Goal: Information Seeking & Learning: Understand process/instructions

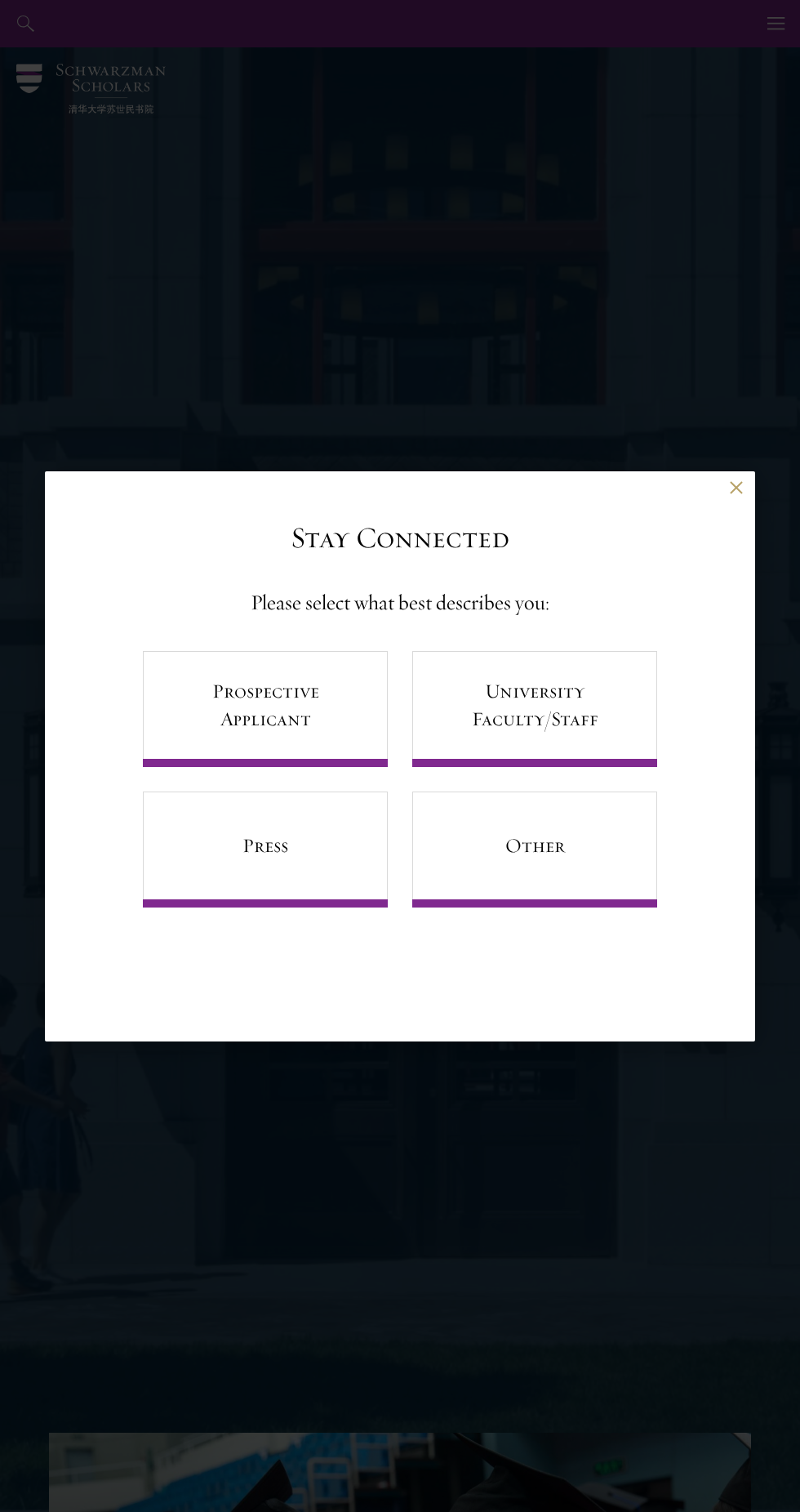
click at [100, 389] on div "Back Stay Connected Please select what best describes you: Prospective Applican…" at bounding box center [400, 756] width 800 height 1414
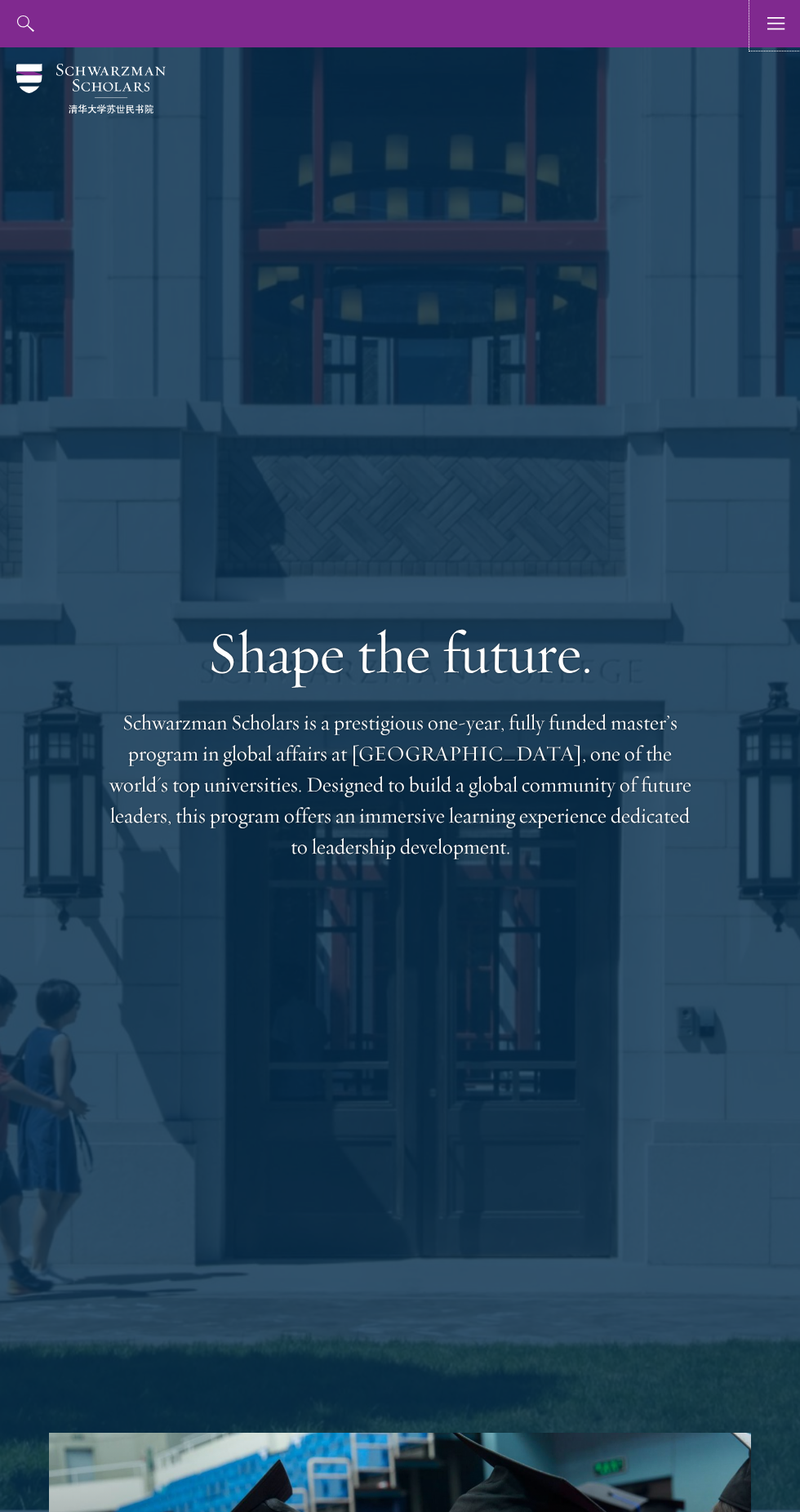
click at [776, 28] on use "button" at bounding box center [776, 23] width 17 height 12
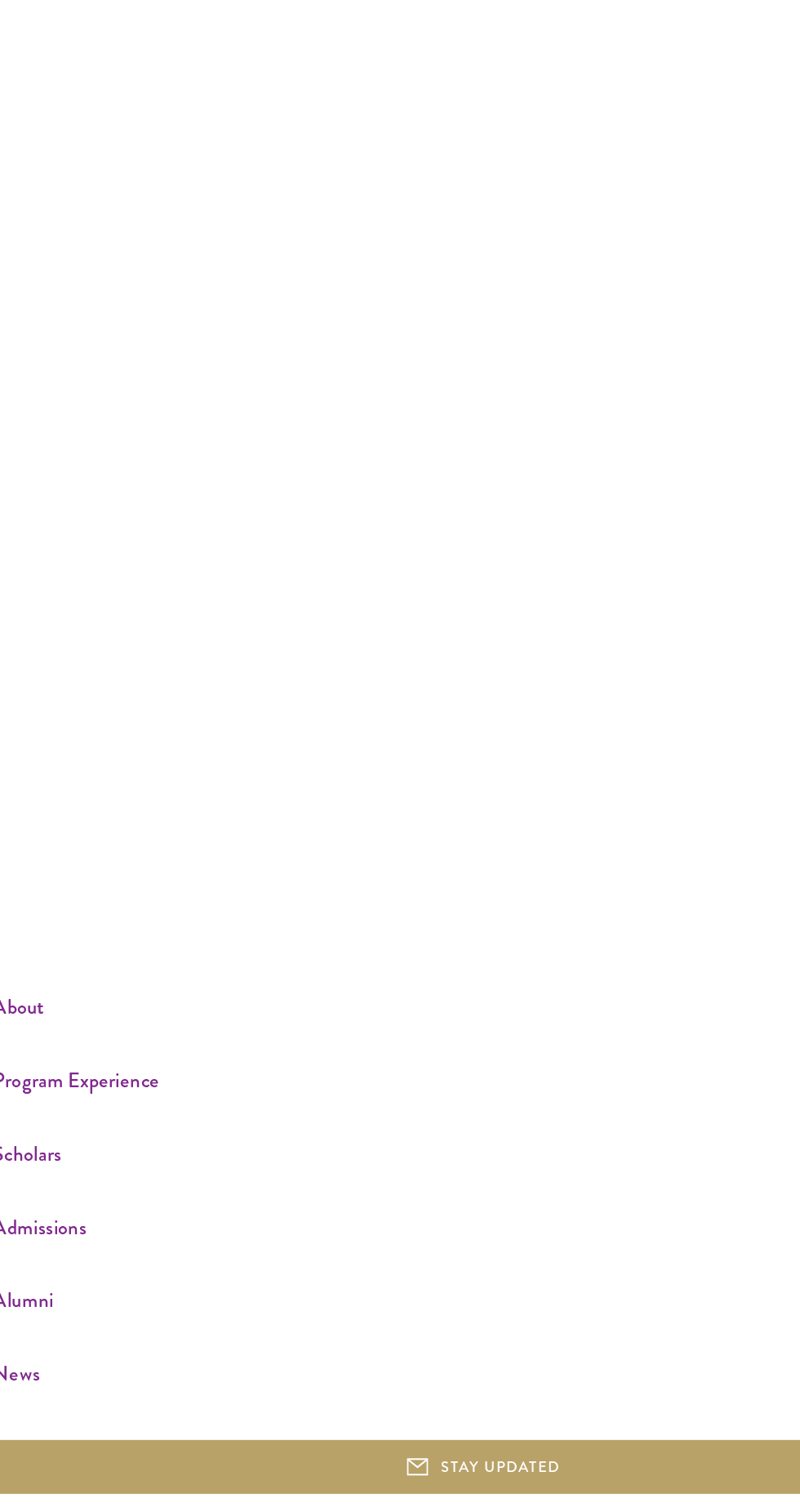
scroll to position [124, 0]
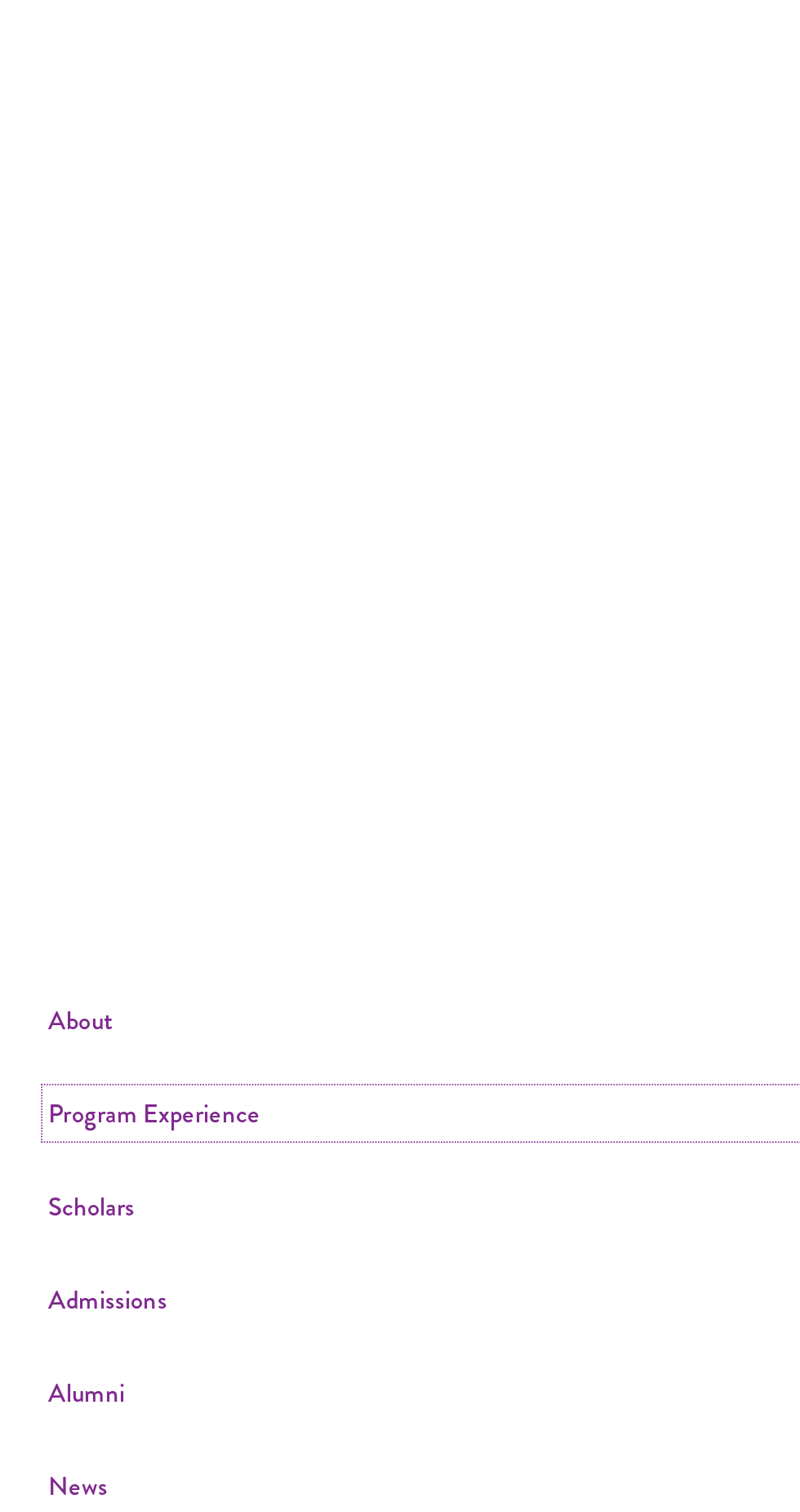
click at [84, 1047] on link "Program Experience" at bounding box center [399, 1053] width 741 height 27
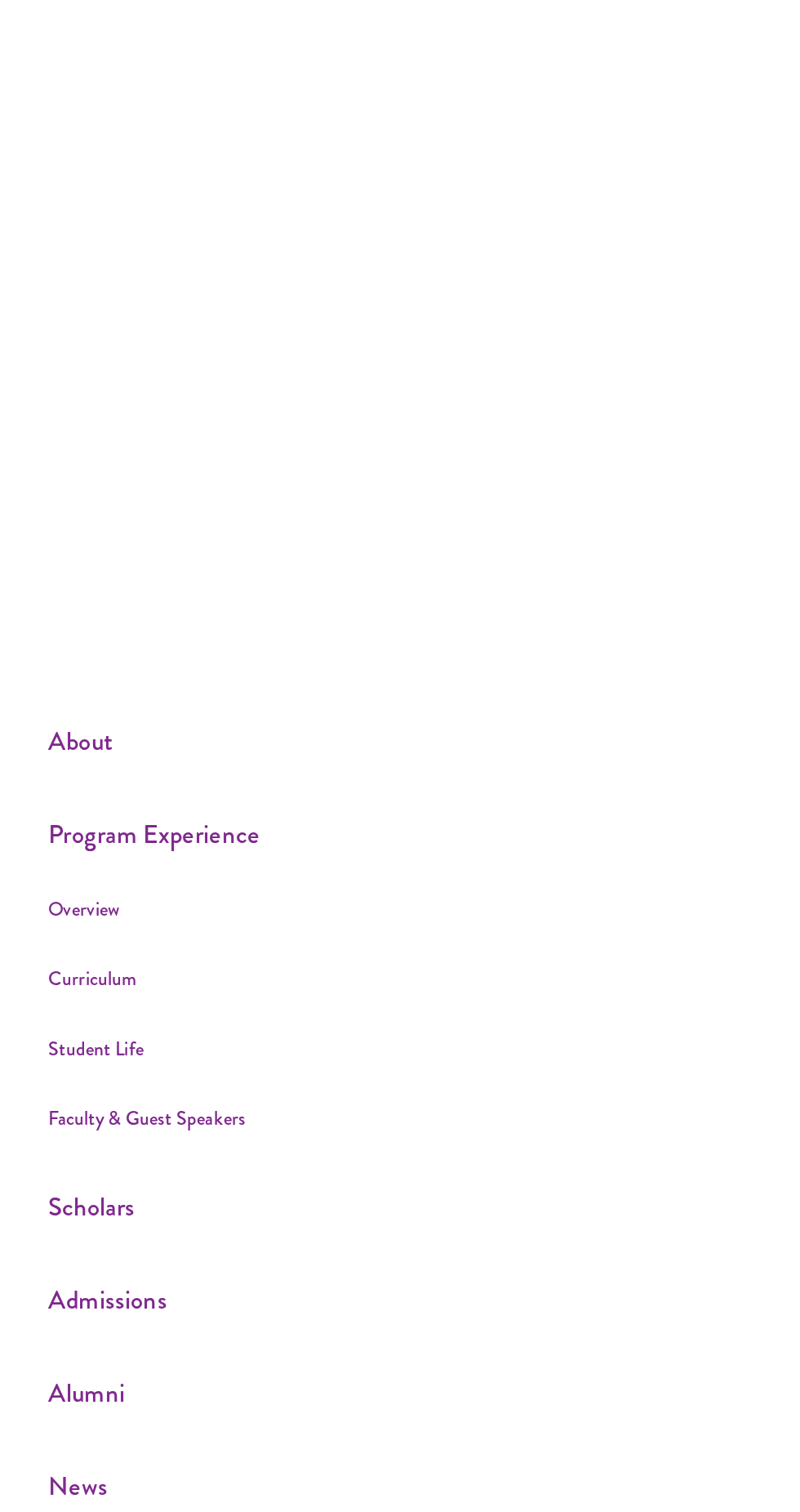
click at [396, 694] on div "About Overview Leadership Donors Program Experience Overview Curriculum Student…" at bounding box center [400, 756] width 800 height 1512
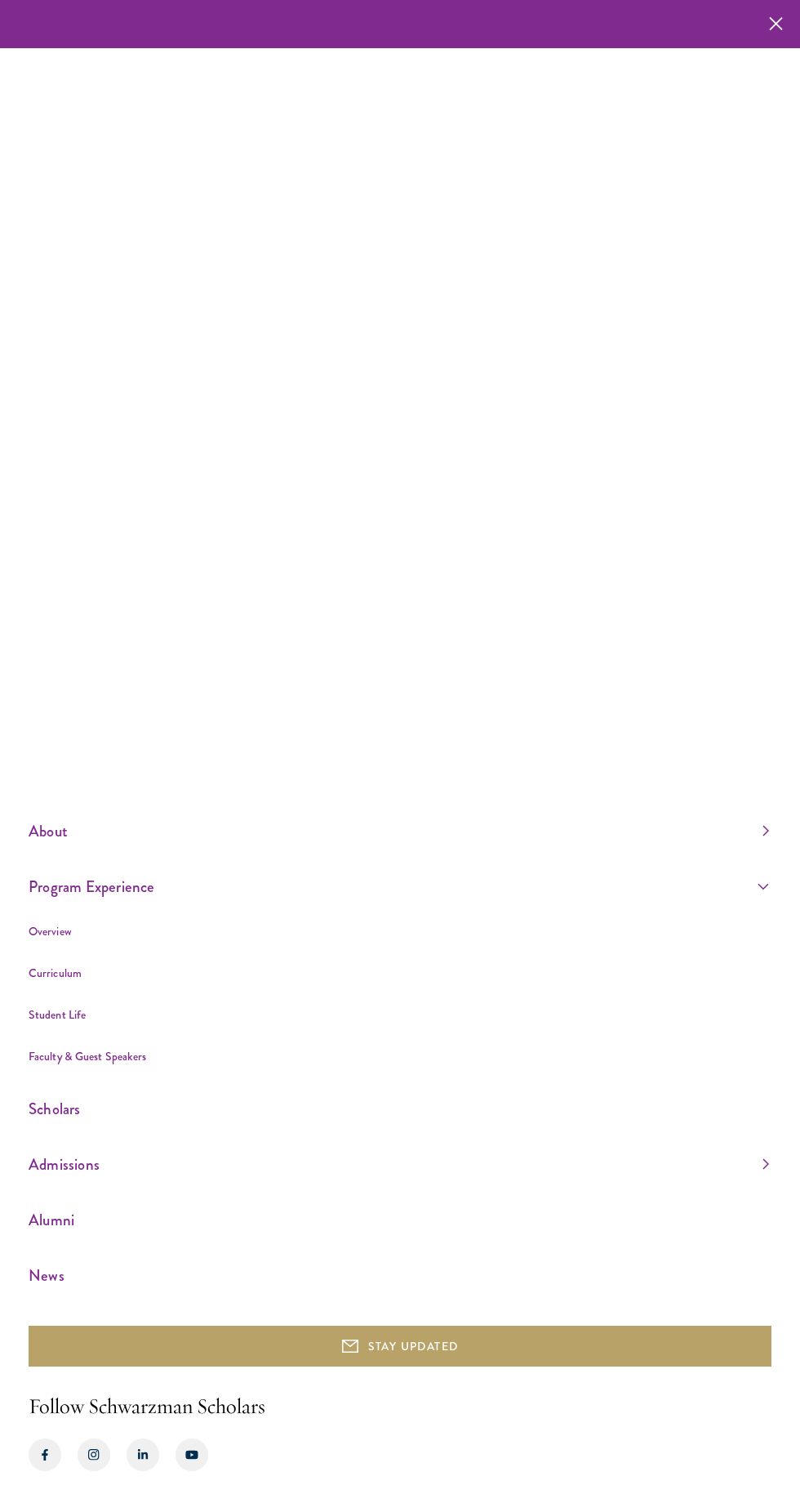
scroll to position [0, 0]
click at [791, 44] on button "button" at bounding box center [775, 23] width 32 height 47
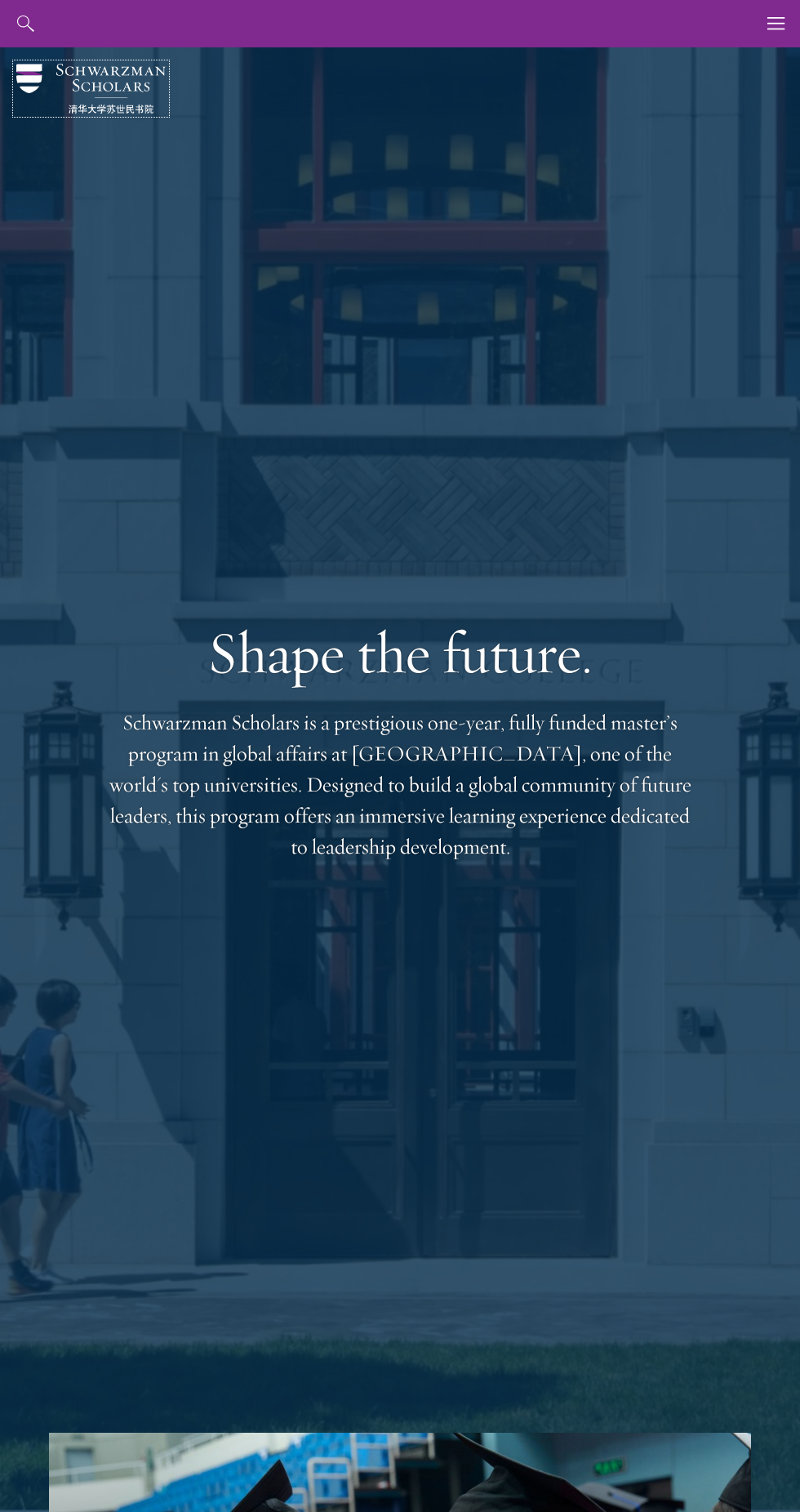
click at [84, 104] on img at bounding box center [91, 89] width 150 height 50
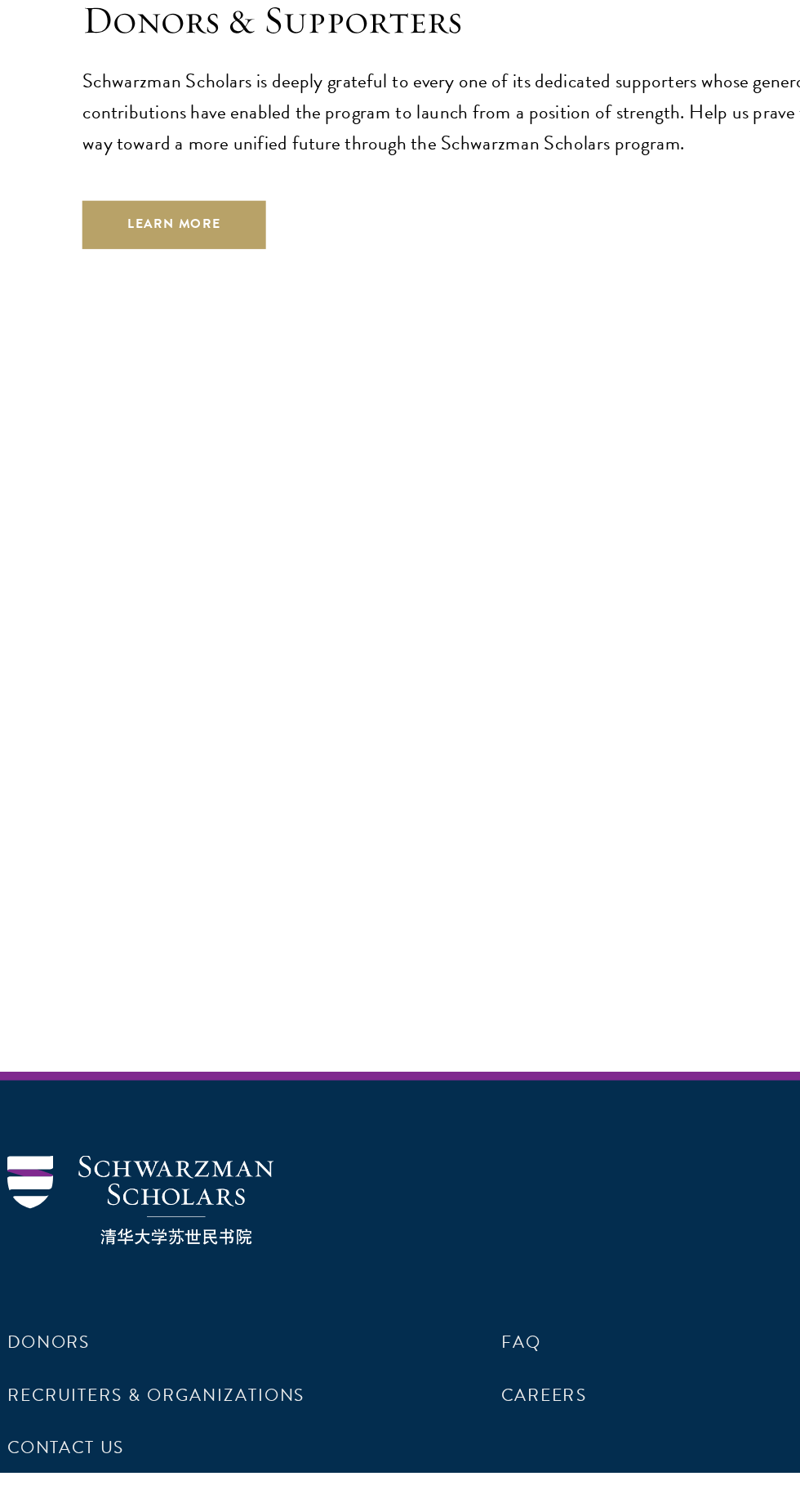
scroll to position [5269, 0]
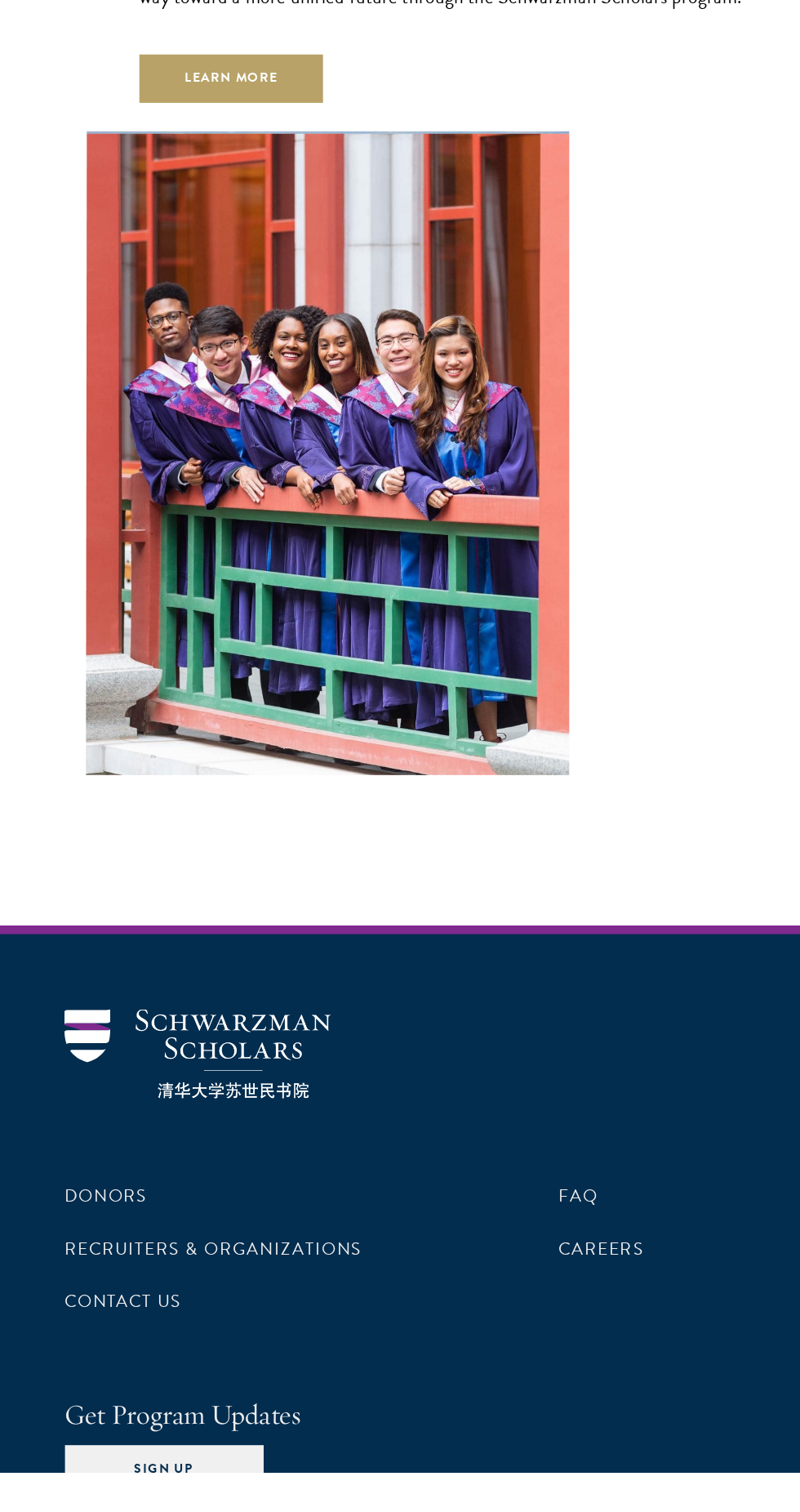
click at [148, 1453] on h4 "Get Program Updates" at bounding box center [400, 1468] width 702 height 31
click at [124, 1490] on button "Sign Up" at bounding box center [125, 1509] width 151 height 37
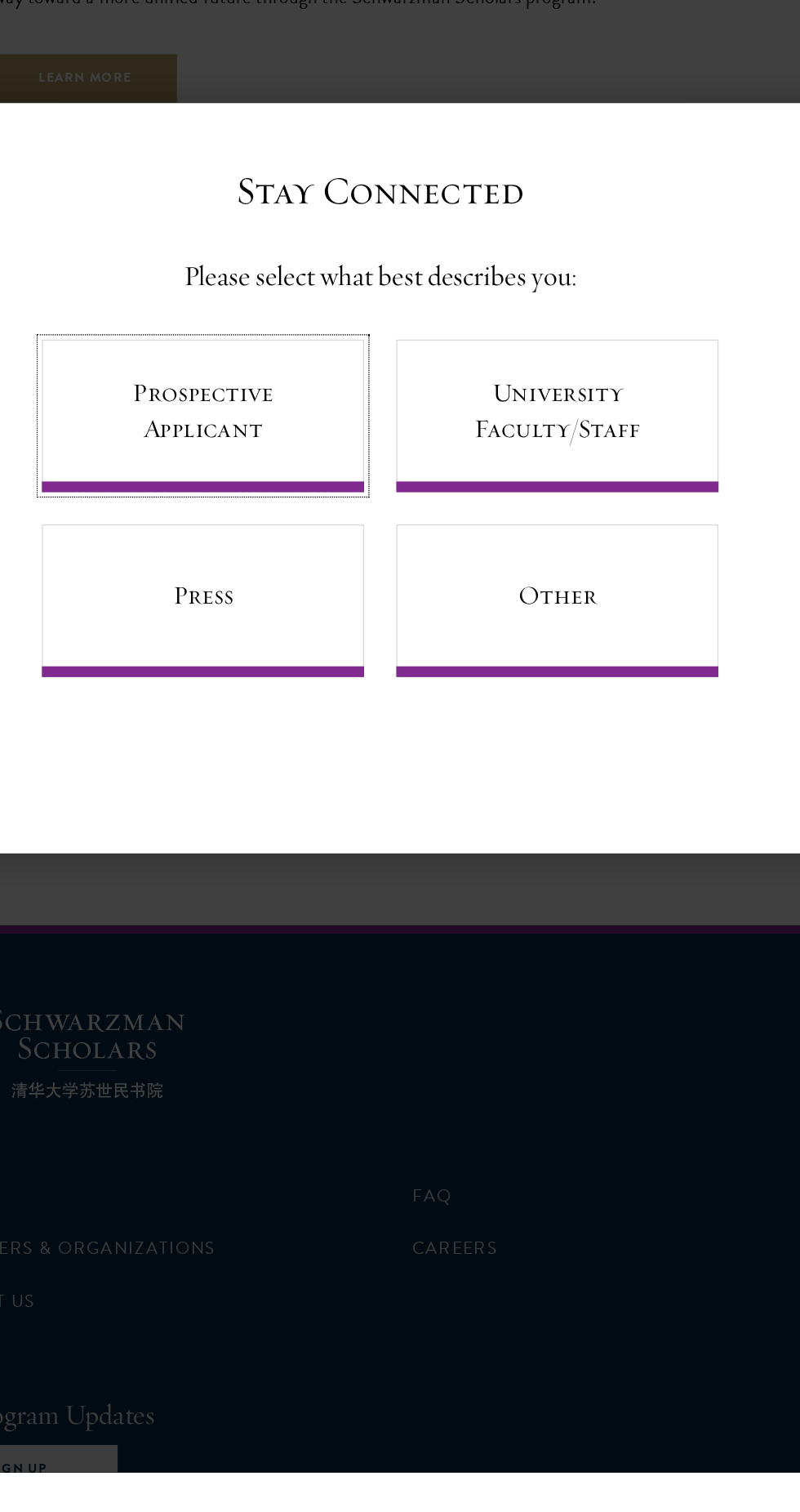
click at [340, 767] on link "Prospective Applicant" at bounding box center [265, 709] width 245 height 116
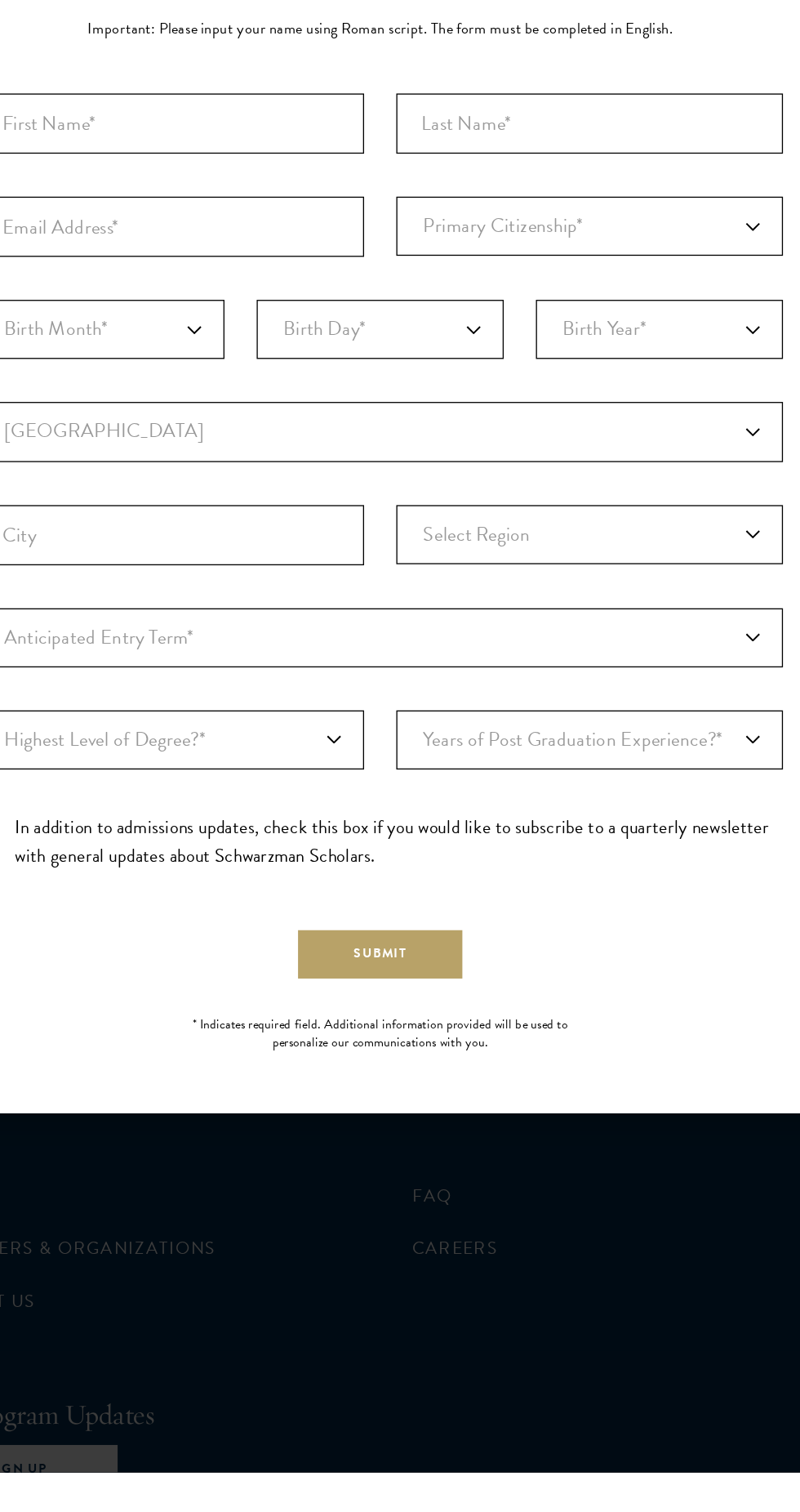
scroll to position [5267, 0]
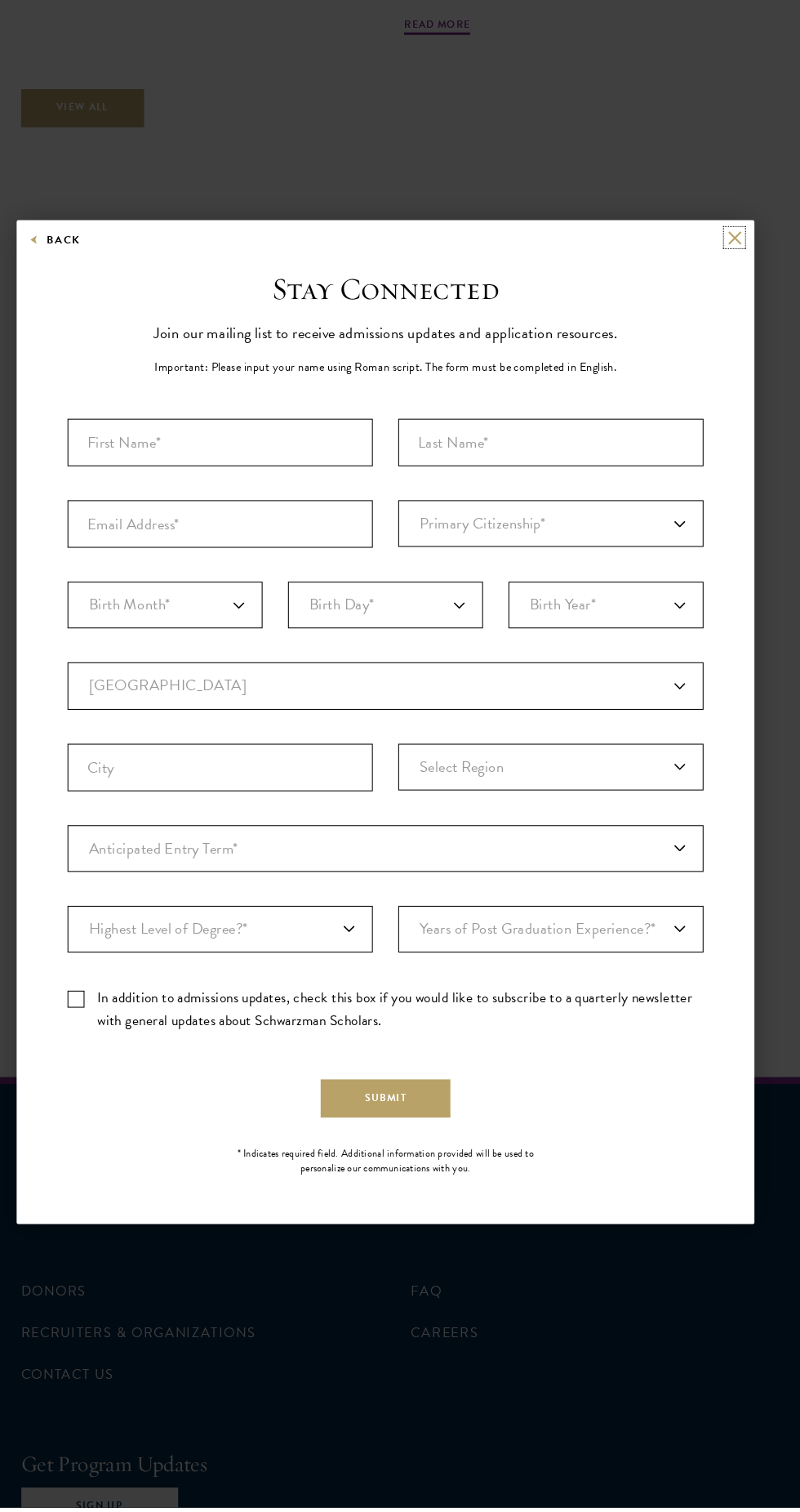
click at [736, 297] on button at bounding box center [736, 289] width 14 height 14
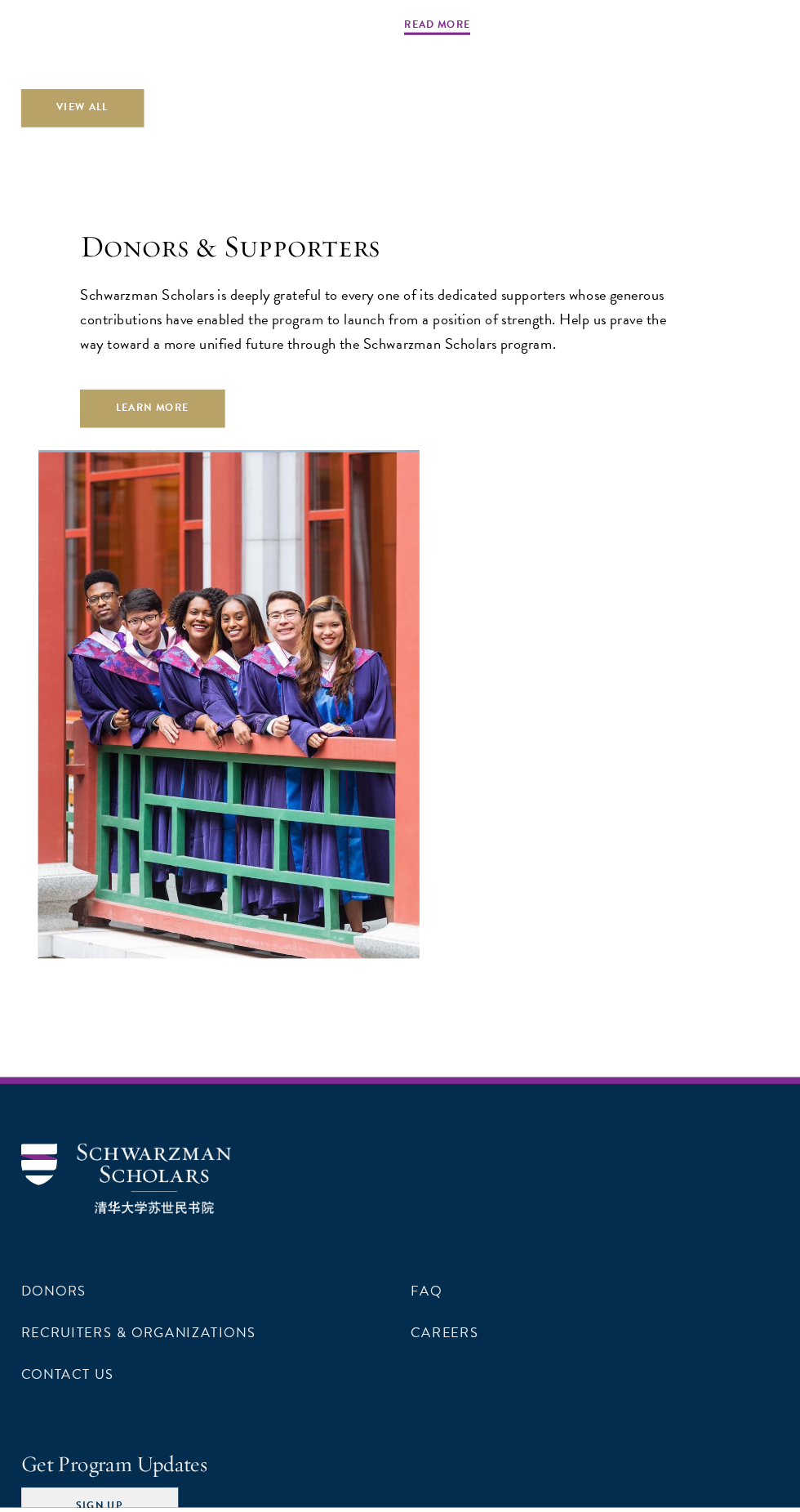
click at [707, 284] on div "Donors & Supporters Schwarzman Scholars is deeply grateful to every one of its …" at bounding box center [400, 631] width 702 height 702
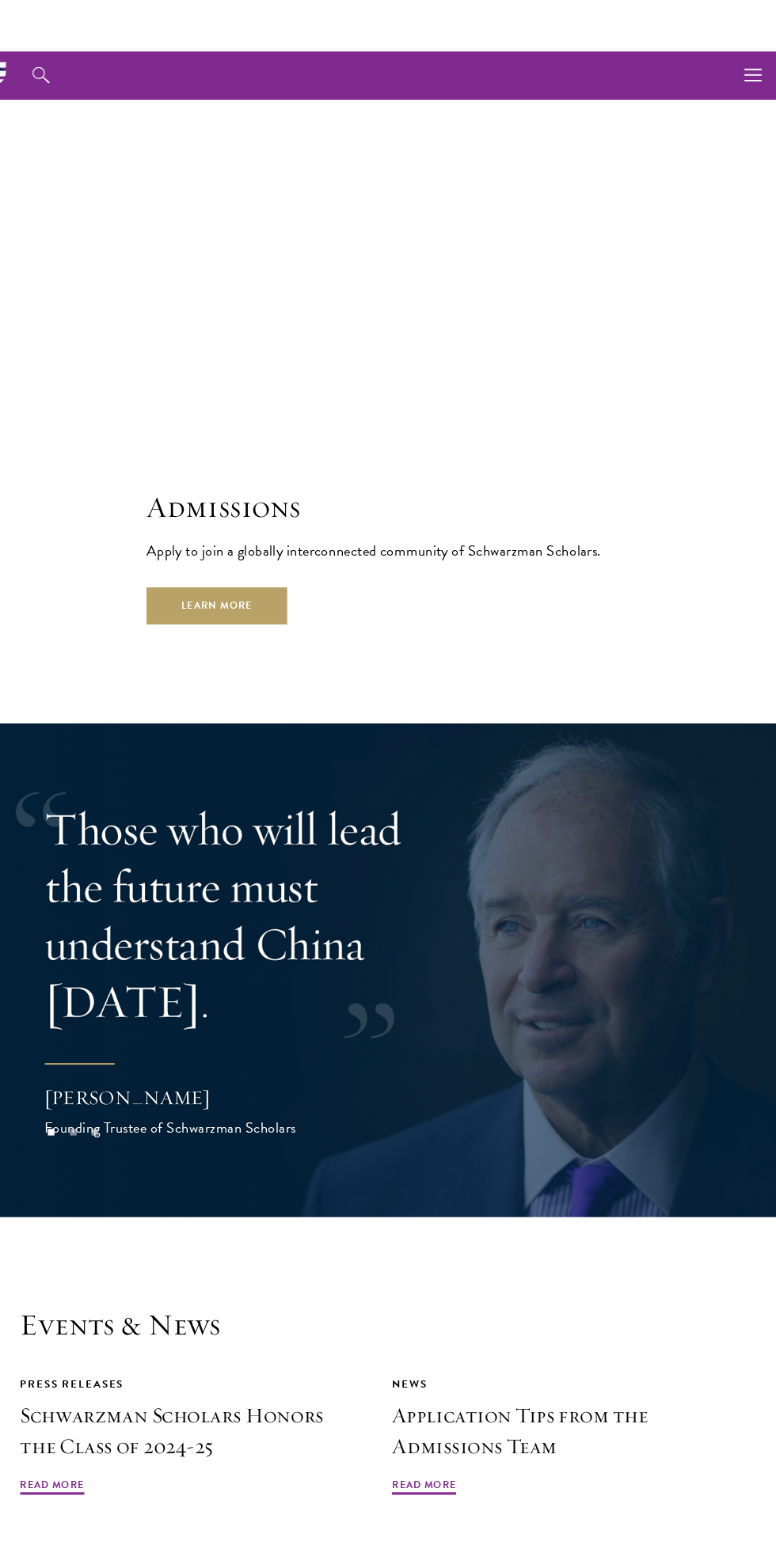
scroll to position [3386, 0]
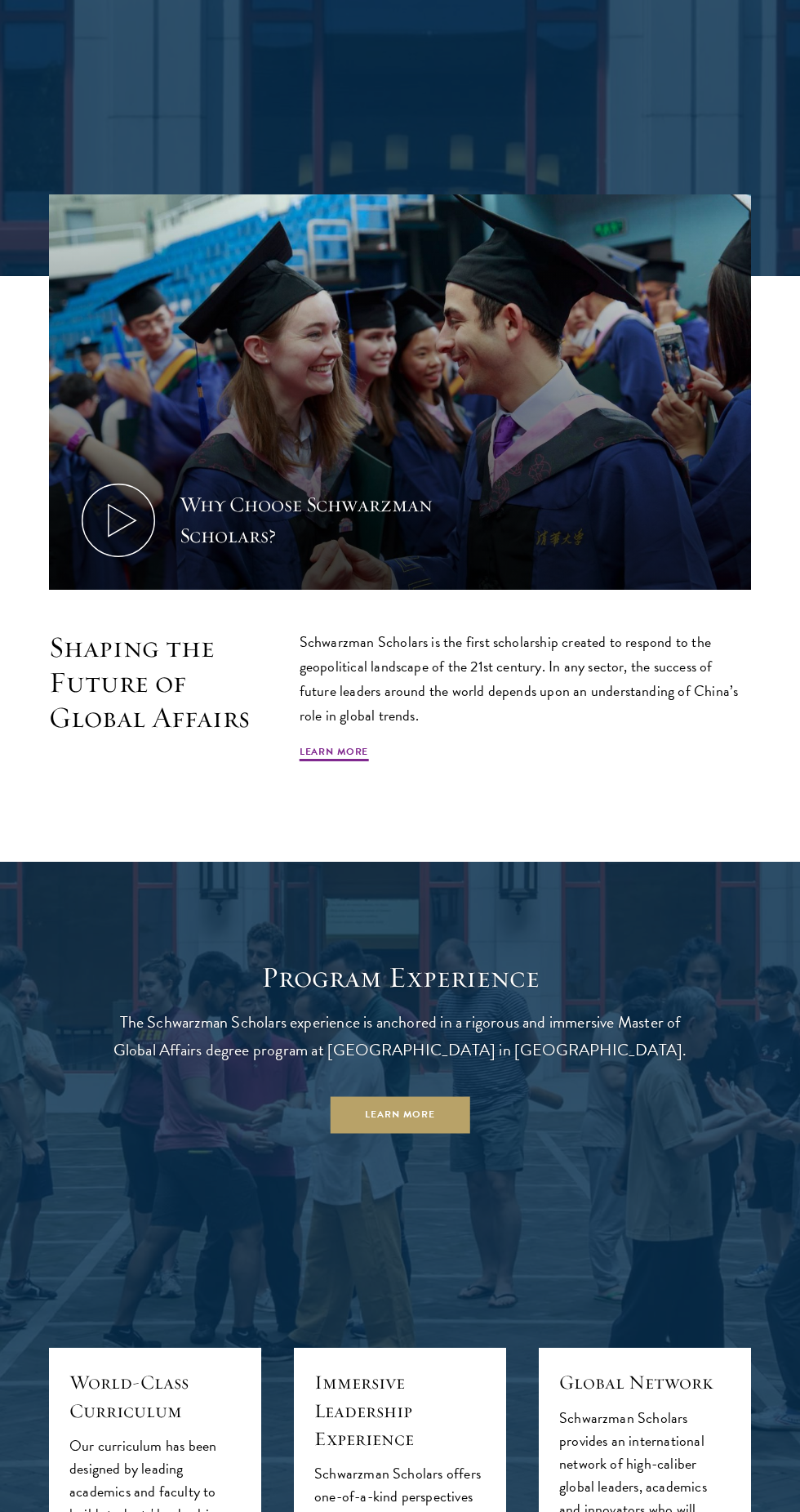
scroll to position [1247, 0]
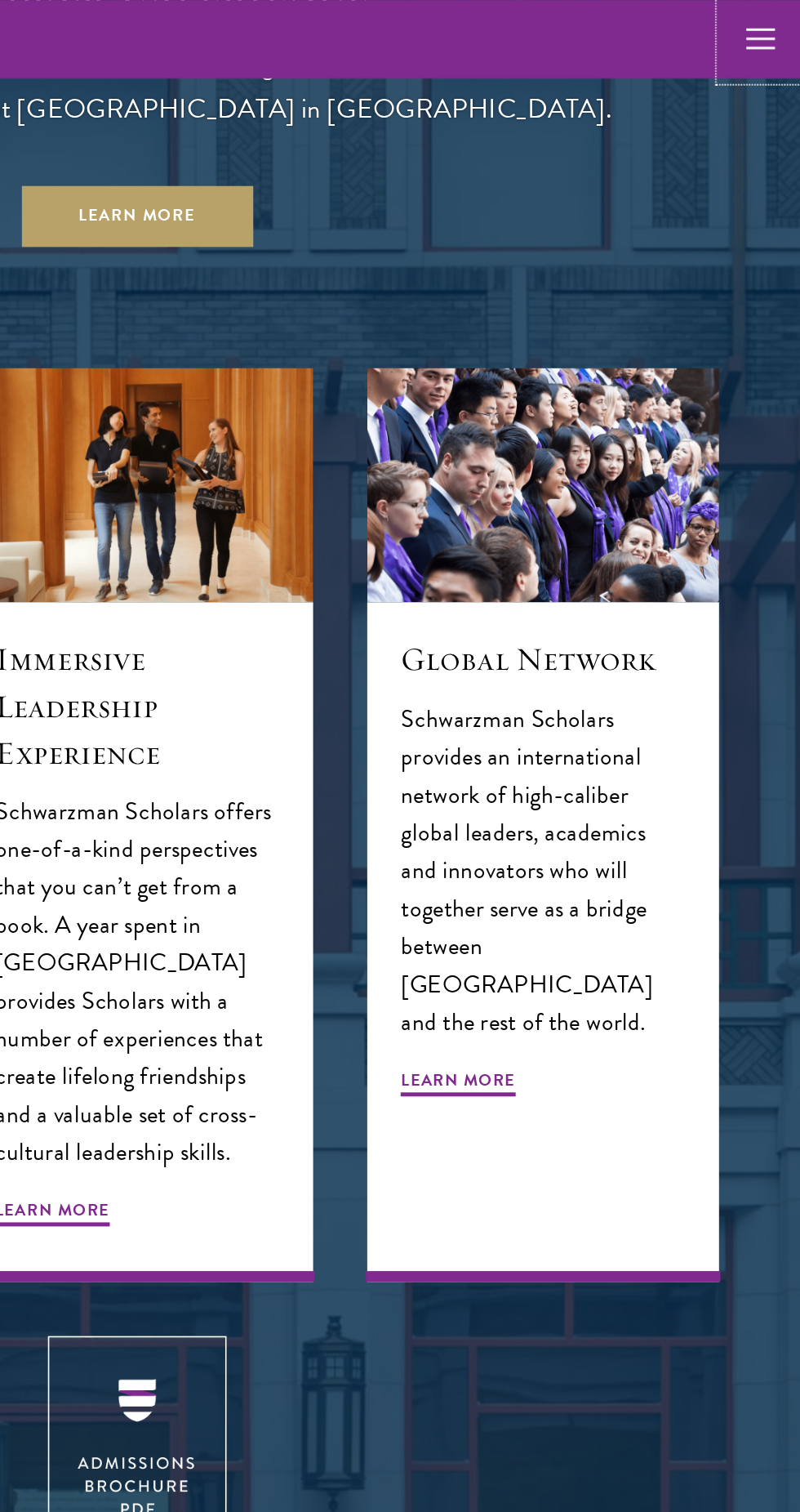
click at [776, 26] on icon "button" at bounding box center [777, 23] width 18 height 47
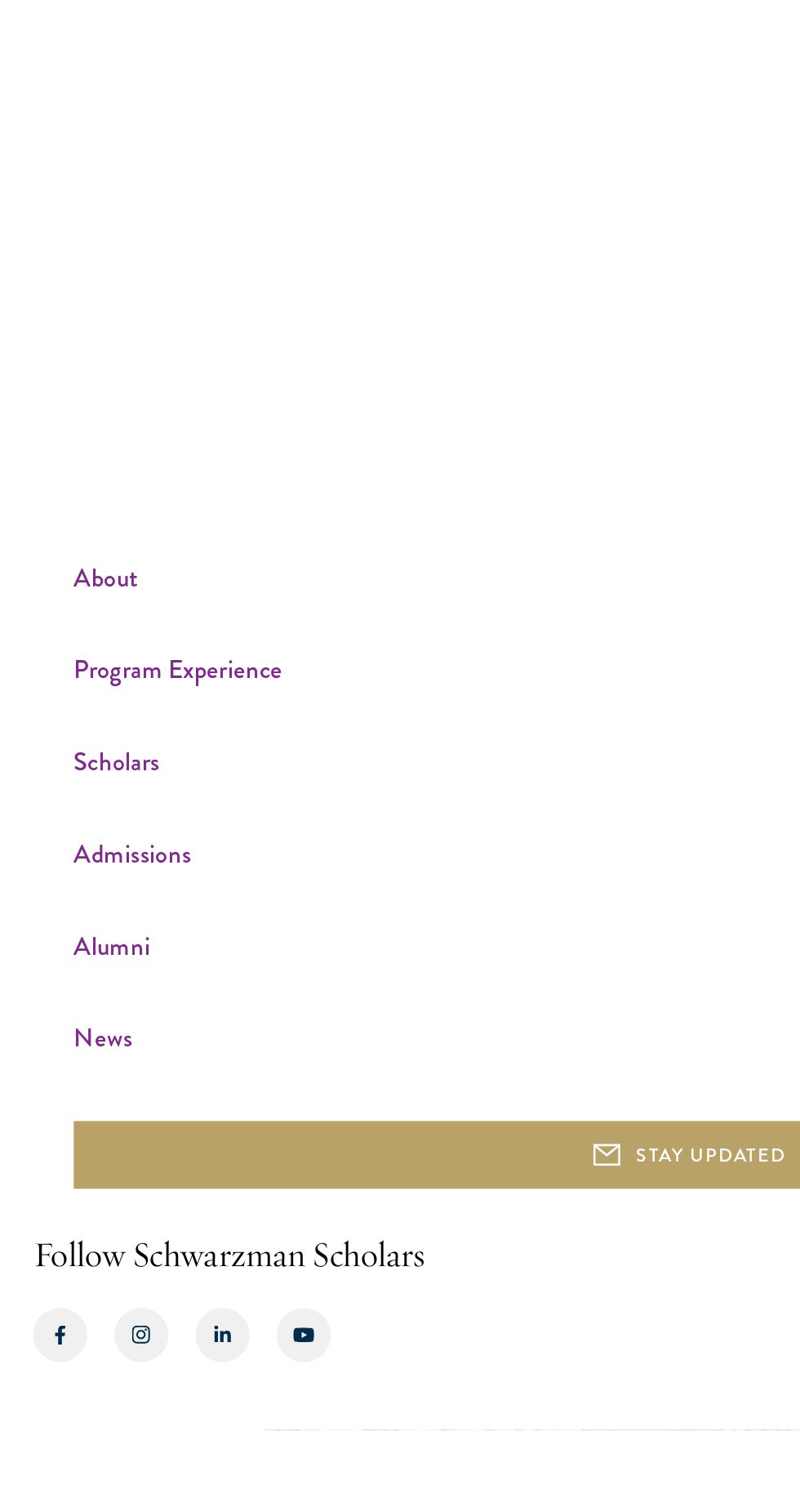
scroll to position [2176, 0]
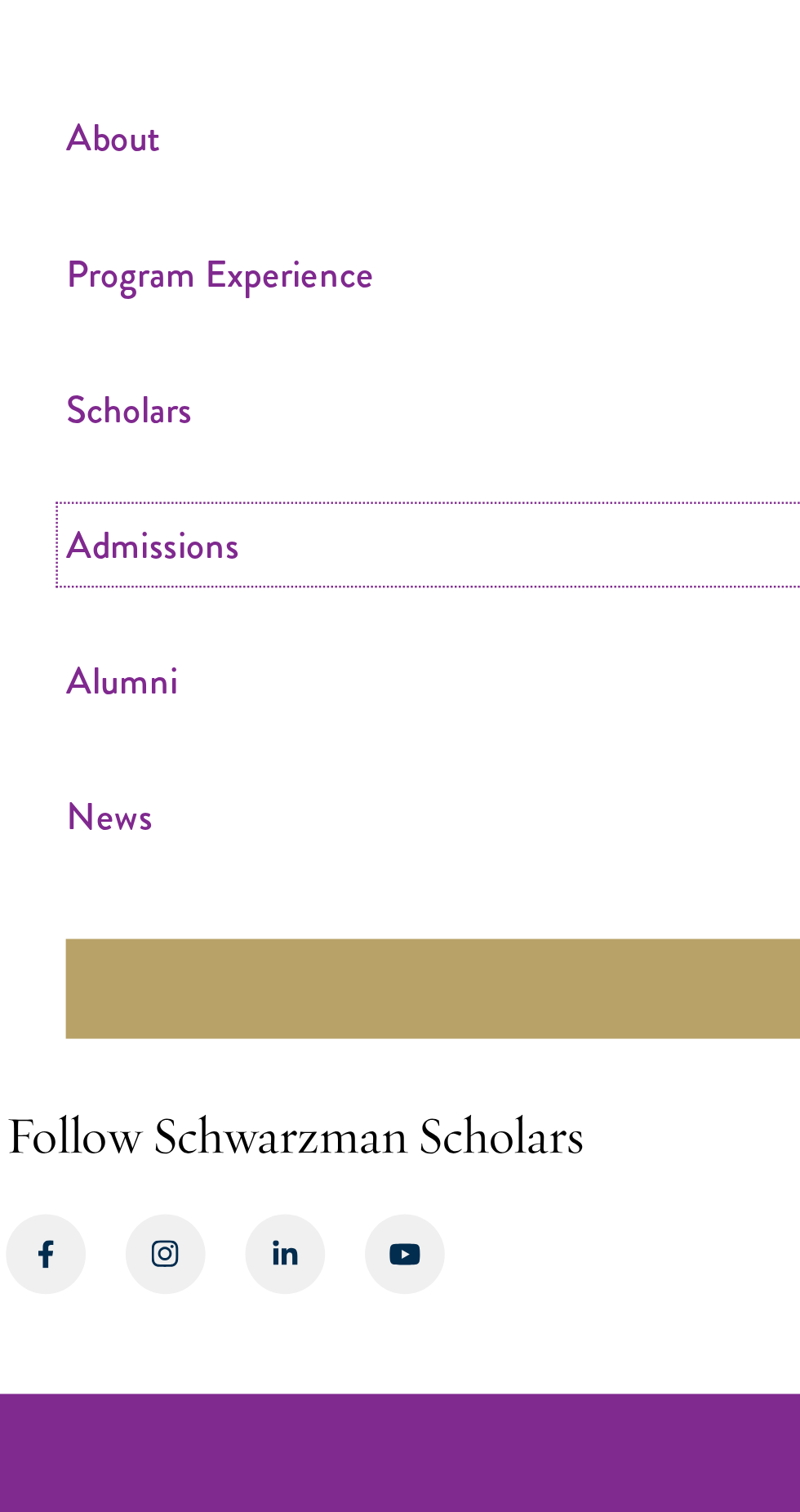
click at [100, 1080] on link "Admissions" at bounding box center [424, 1066] width 741 height 27
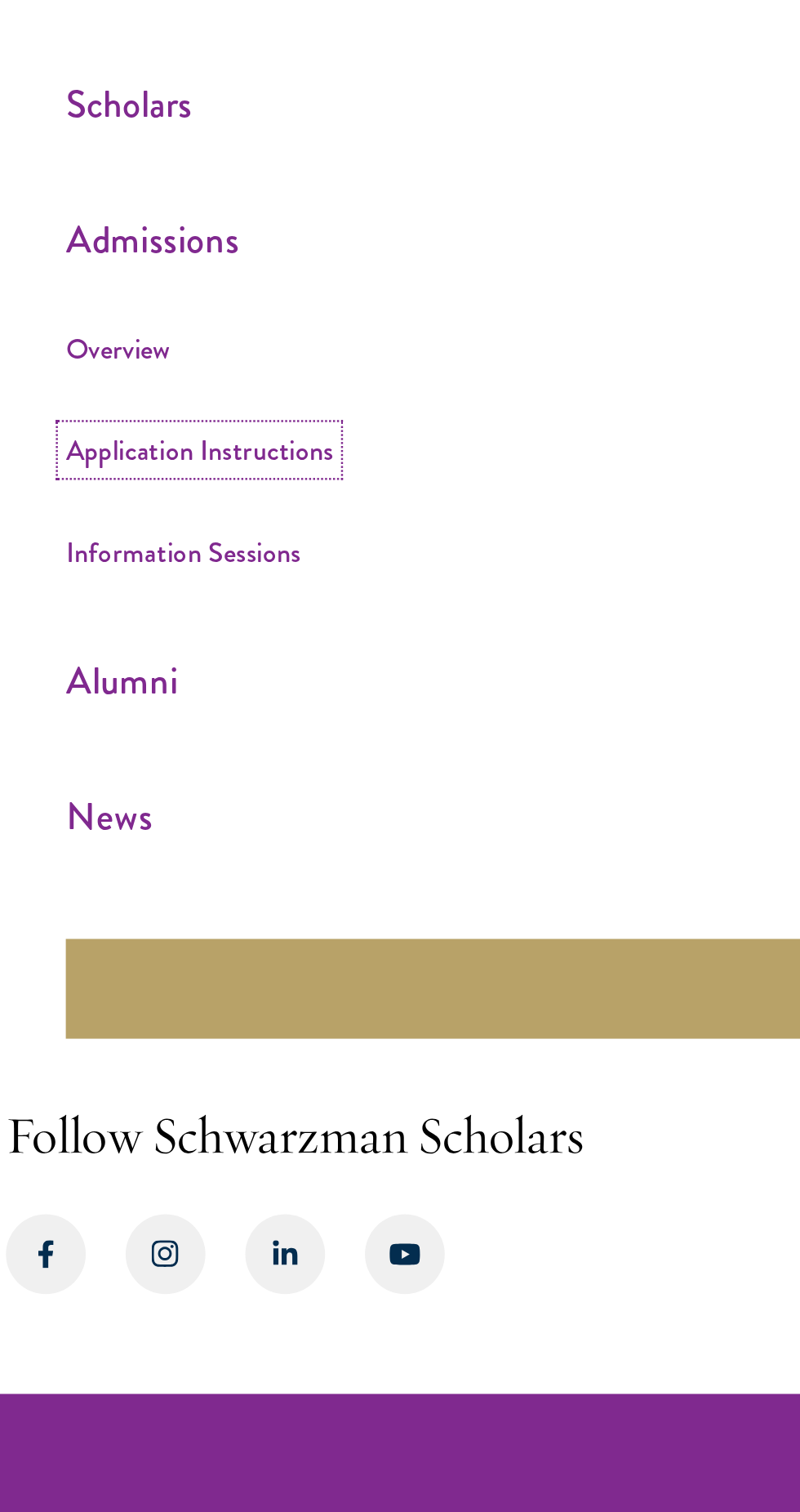
click at [119, 1036] on link "Application Instructions" at bounding box center [108, 1028] width 110 height 17
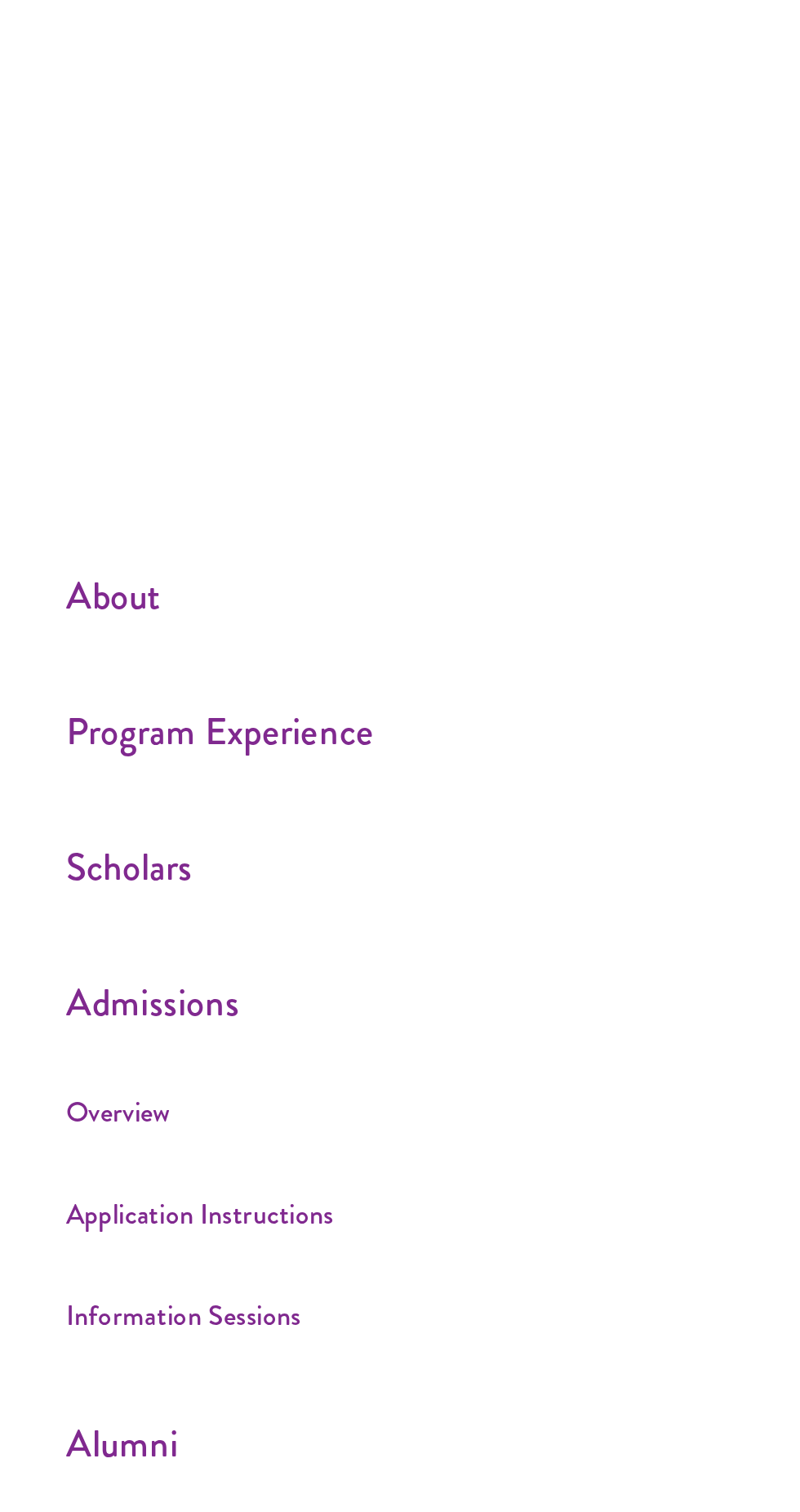
scroll to position [26, 0]
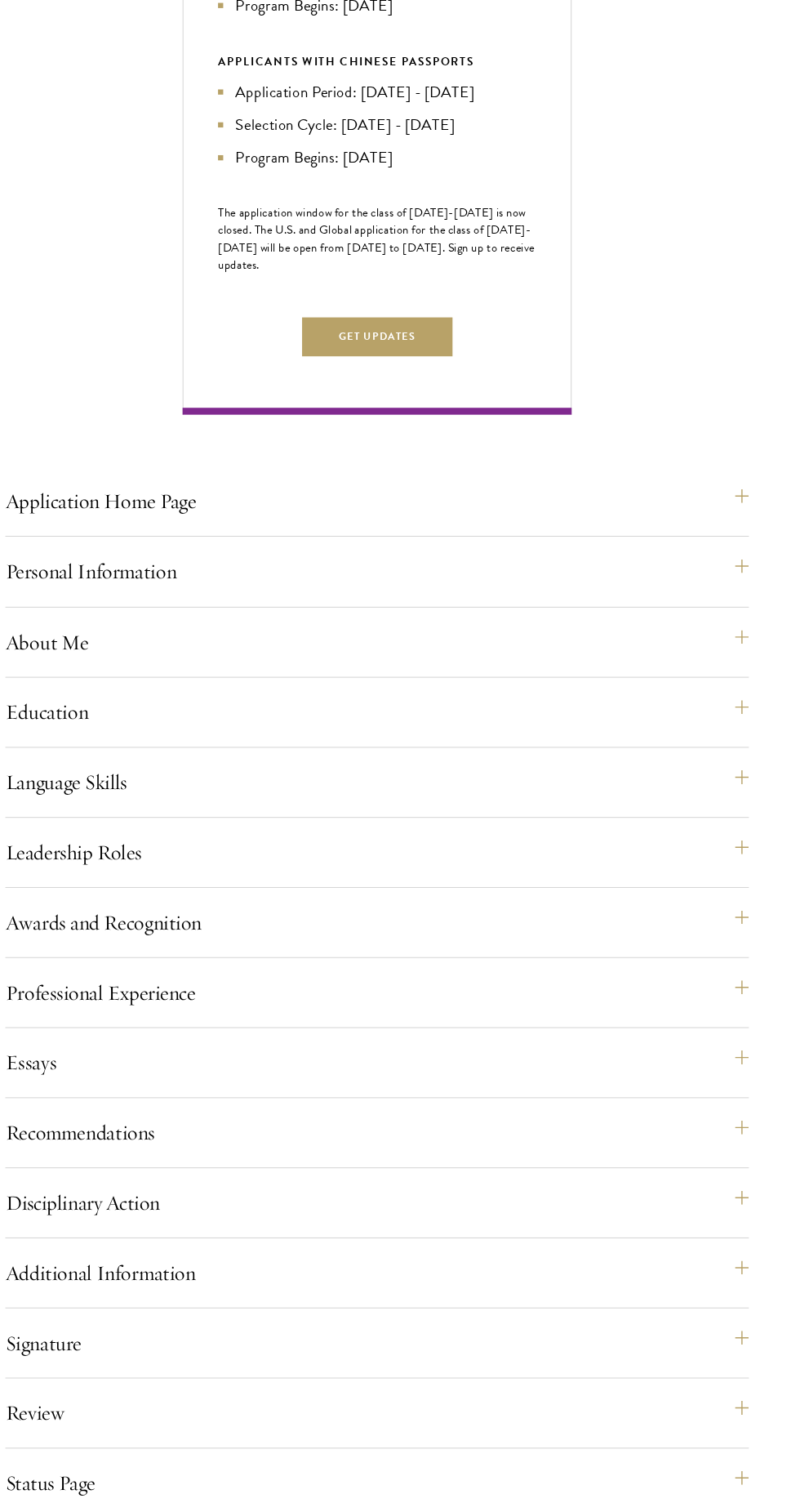
scroll to position [726, 0]
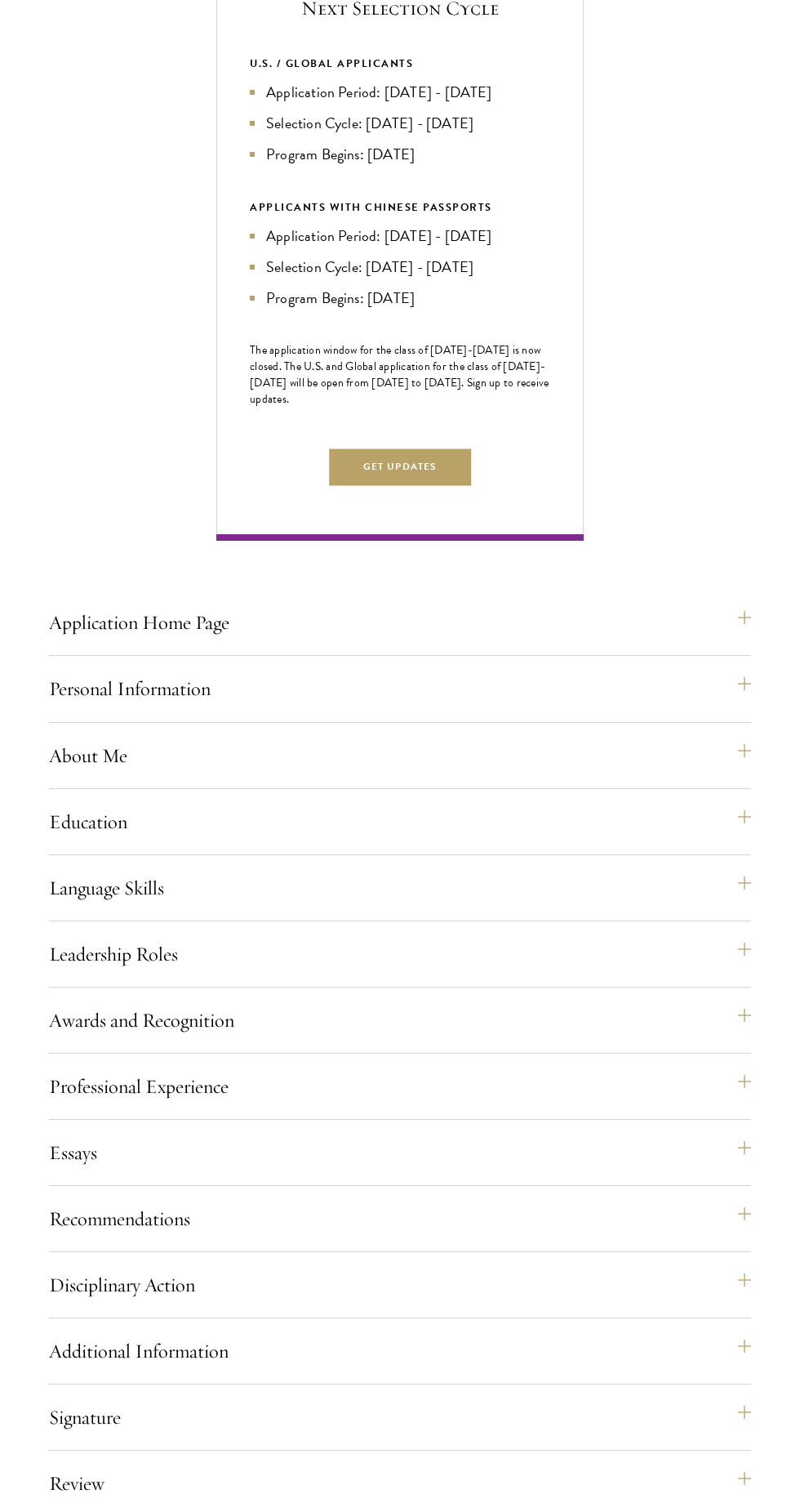
scroll to position [667, 0]
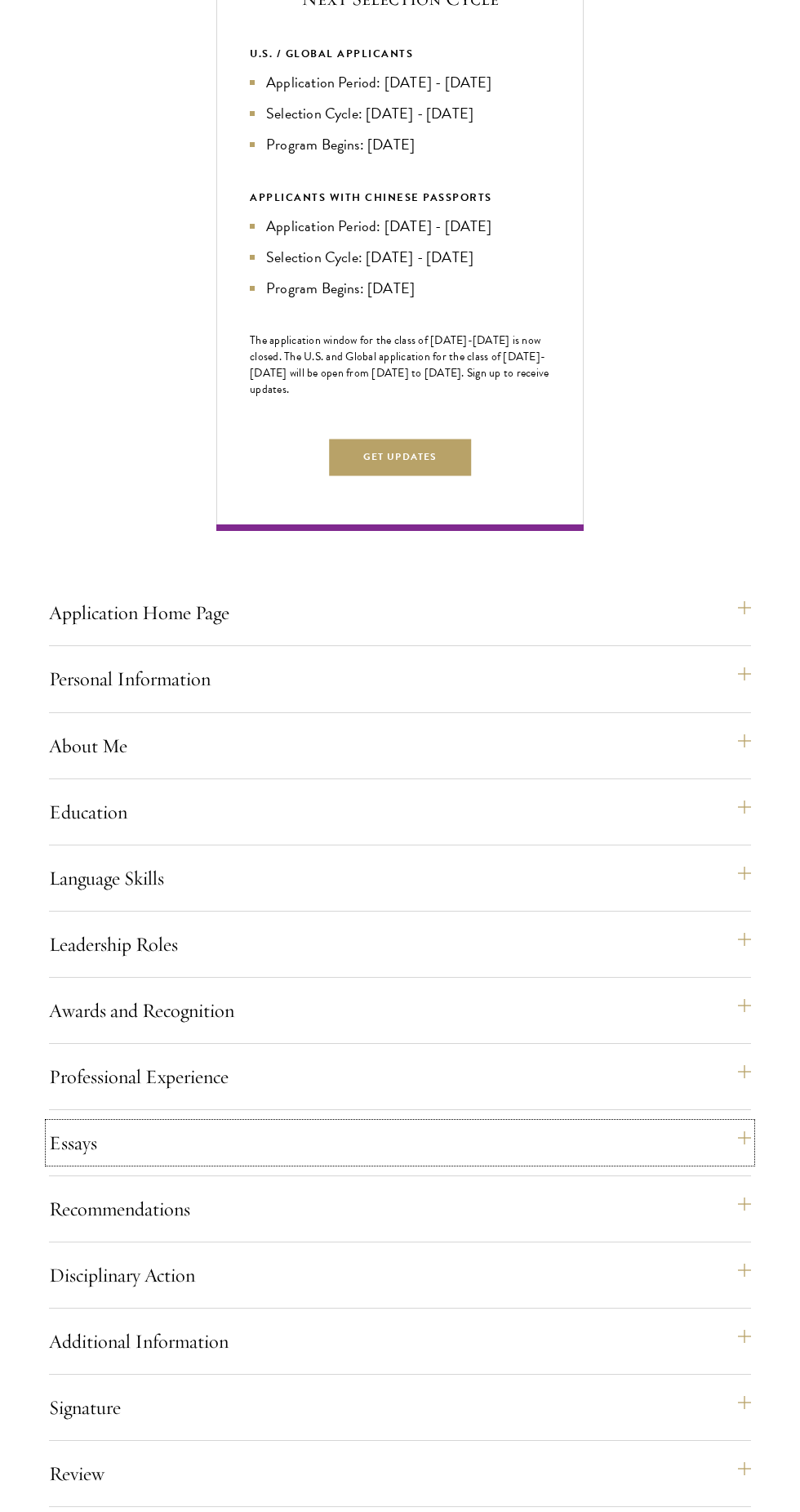
click at [90, 1162] on button "Essays" at bounding box center [400, 1142] width 702 height 39
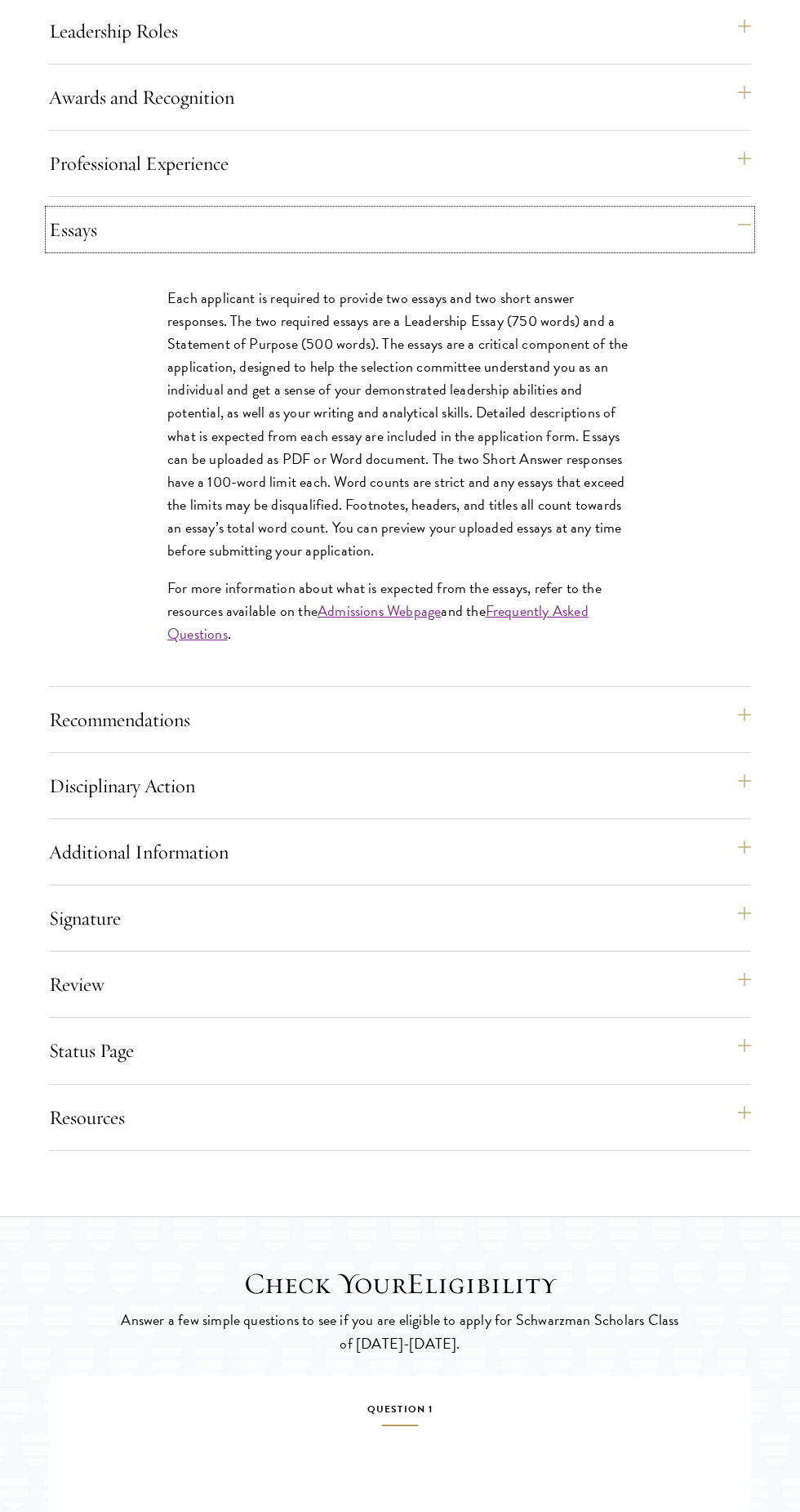
scroll to position [1583, 0]
click at [56, 1009] on div "Review Application submission requirements and warnings will be displayed on th…" at bounding box center [400, 989] width 702 height 53
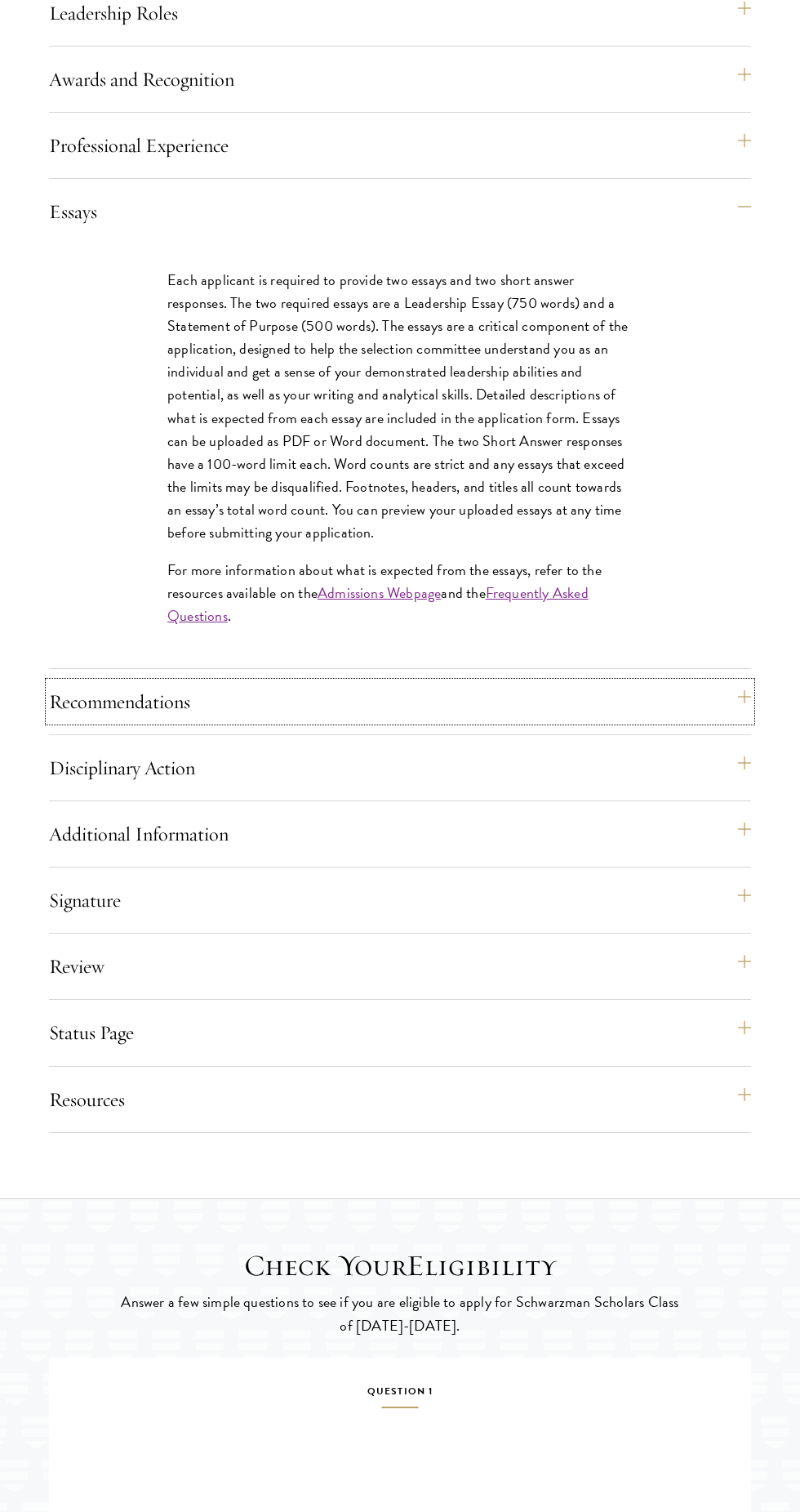
click at [127, 721] on button "Recommendations" at bounding box center [400, 701] width 702 height 39
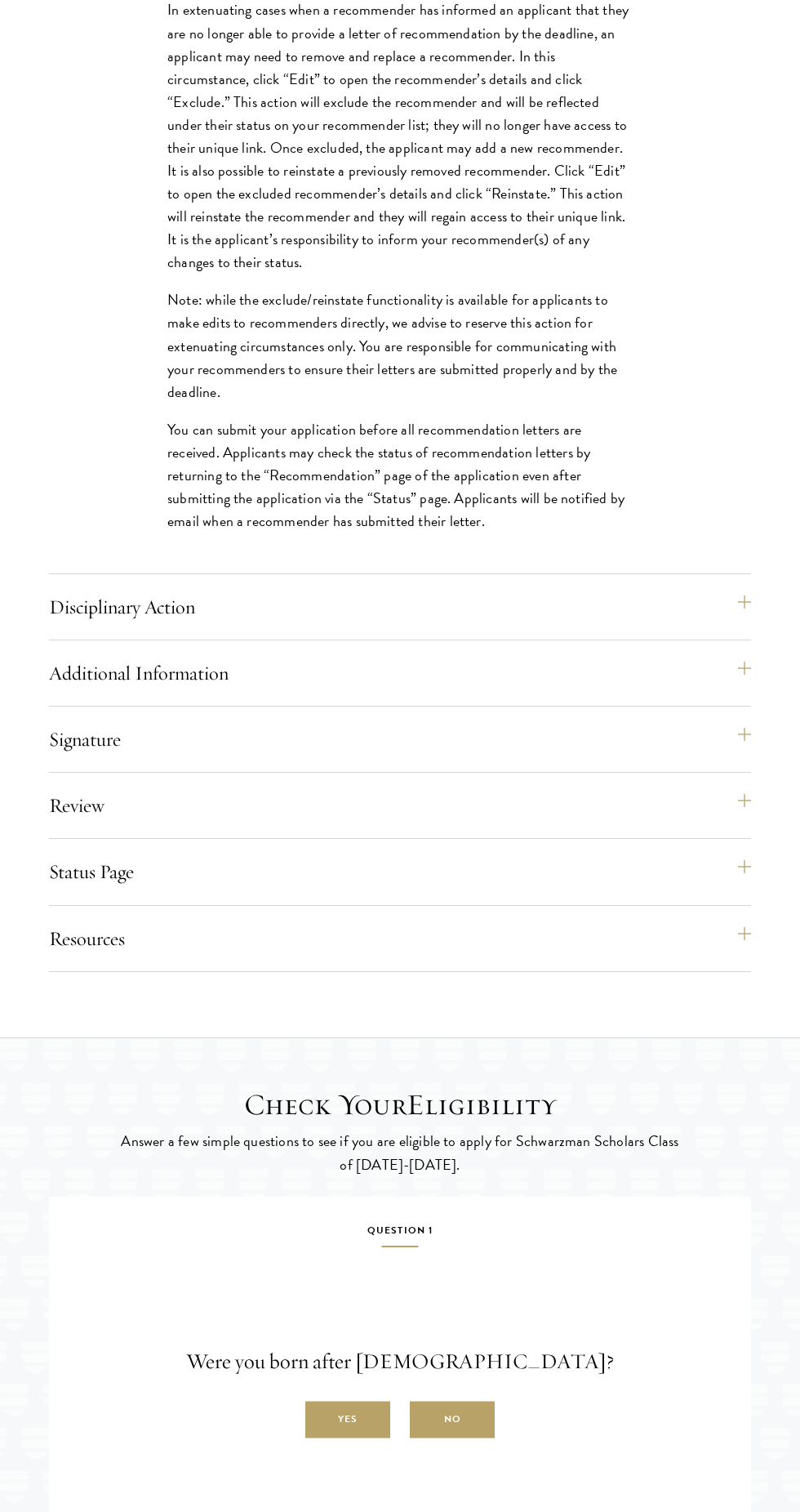
scroll to position [2330, 0]
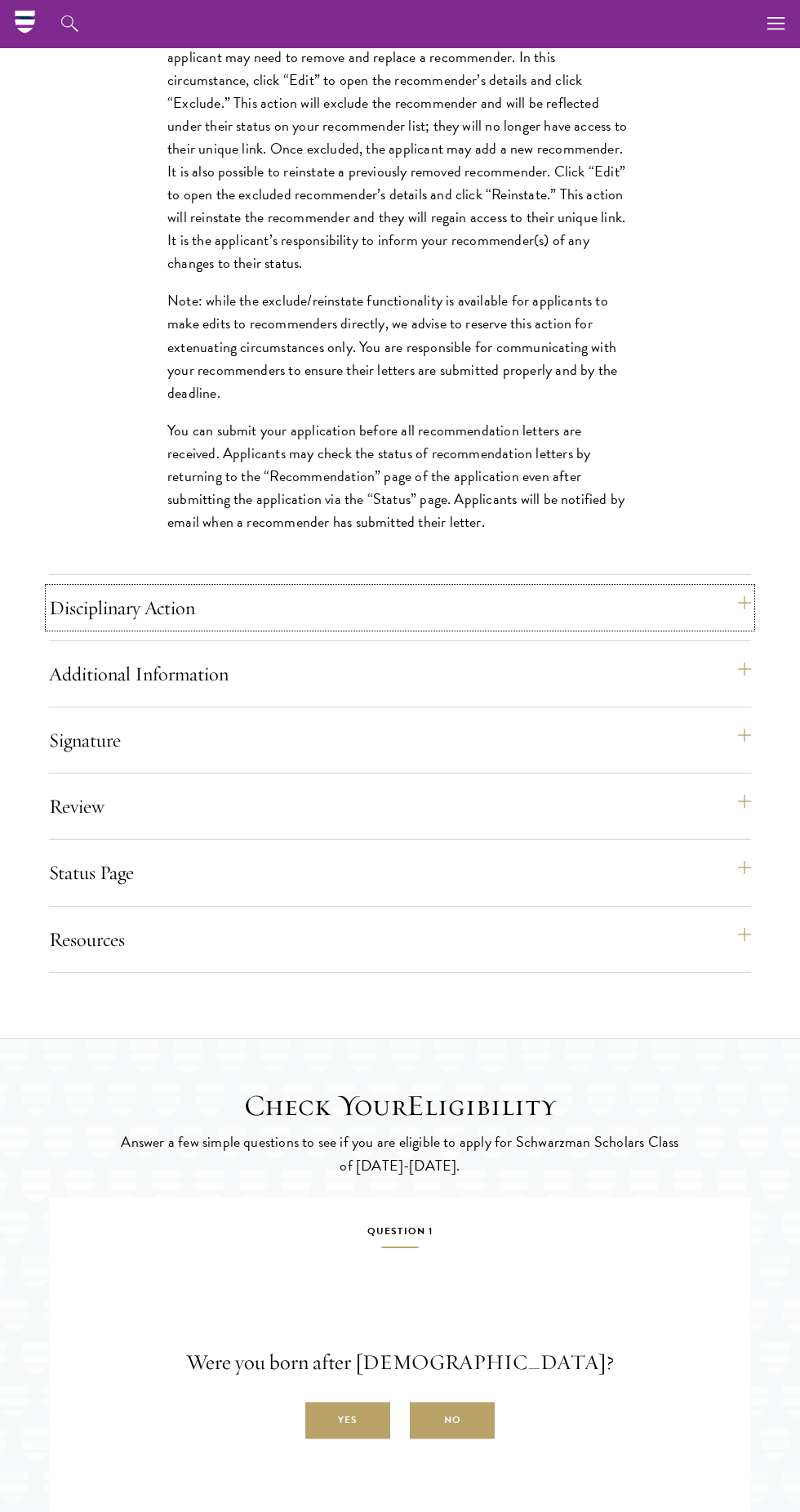
click at [75, 627] on button "Disciplinary Action" at bounding box center [400, 607] width 702 height 39
